Goal: Information Seeking & Learning: Learn about a topic

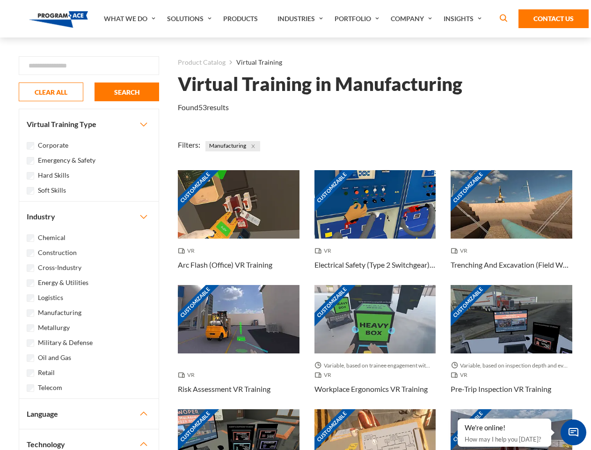
click at [131, 19] on link "What We Do" at bounding box center [130, 18] width 63 height 37
click at [191, 19] on link "Solutions" at bounding box center [191, 18] width 56 height 37
click at [302, 19] on link "Industries" at bounding box center [301, 18] width 57 height 37
click at [414, 19] on link "Company" at bounding box center [412, 18] width 53 height 37
click at [465, 19] on link "Insights" at bounding box center [464, 18] width 50 height 37
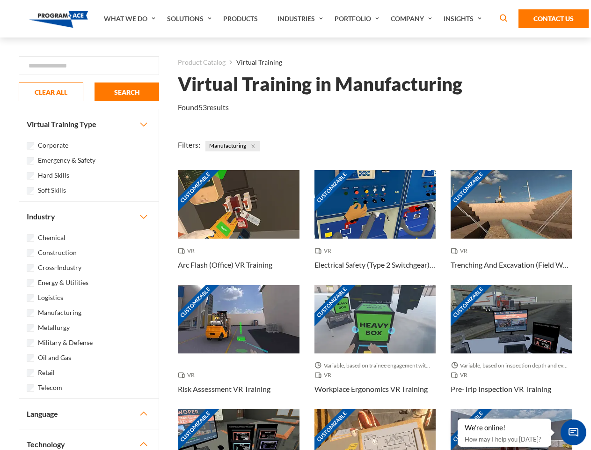
click at [0, 0] on div "Blog White Papers News" at bounding box center [0, 0] width 0 height 0
click at [0, 0] on strong "How Virtual Learning Can Enhance Workforce Productivity: A Guide for L&D Manage…" at bounding box center [0, 0] width 0 height 0
click at [574, 432] on span "Minimize live chat window" at bounding box center [574, 432] width 34 height 34
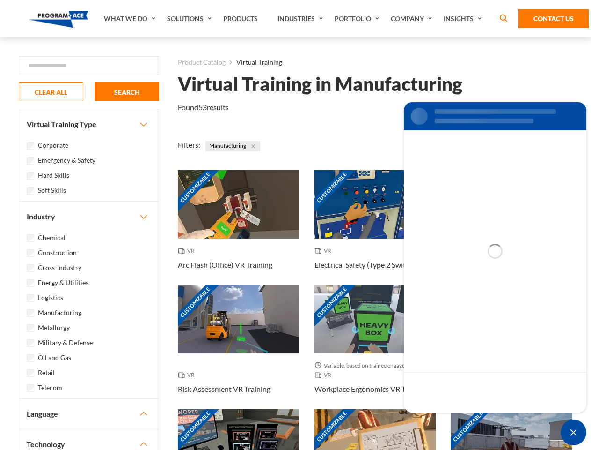
click at [458, 419] on div "Customizable" at bounding box center [512, 443] width 122 height 68
